Goal: Navigation & Orientation: Find specific page/section

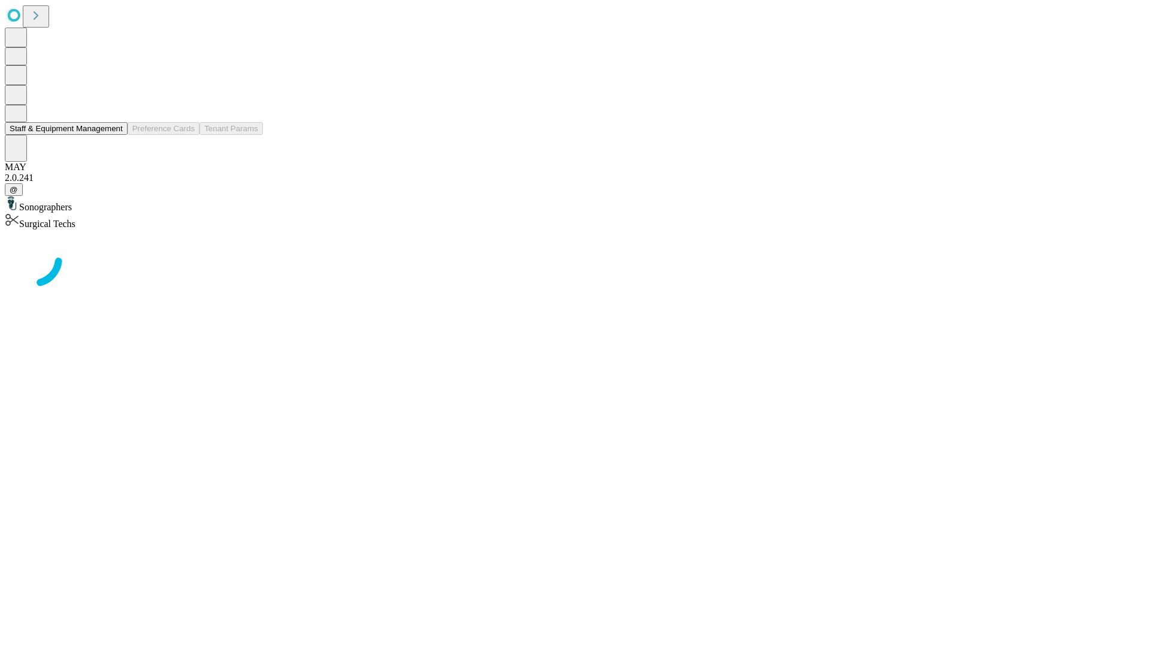
click at [114, 135] on button "Staff & Equipment Management" at bounding box center [66, 128] width 123 height 13
